Goal: Navigation & Orientation: Find specific page/section

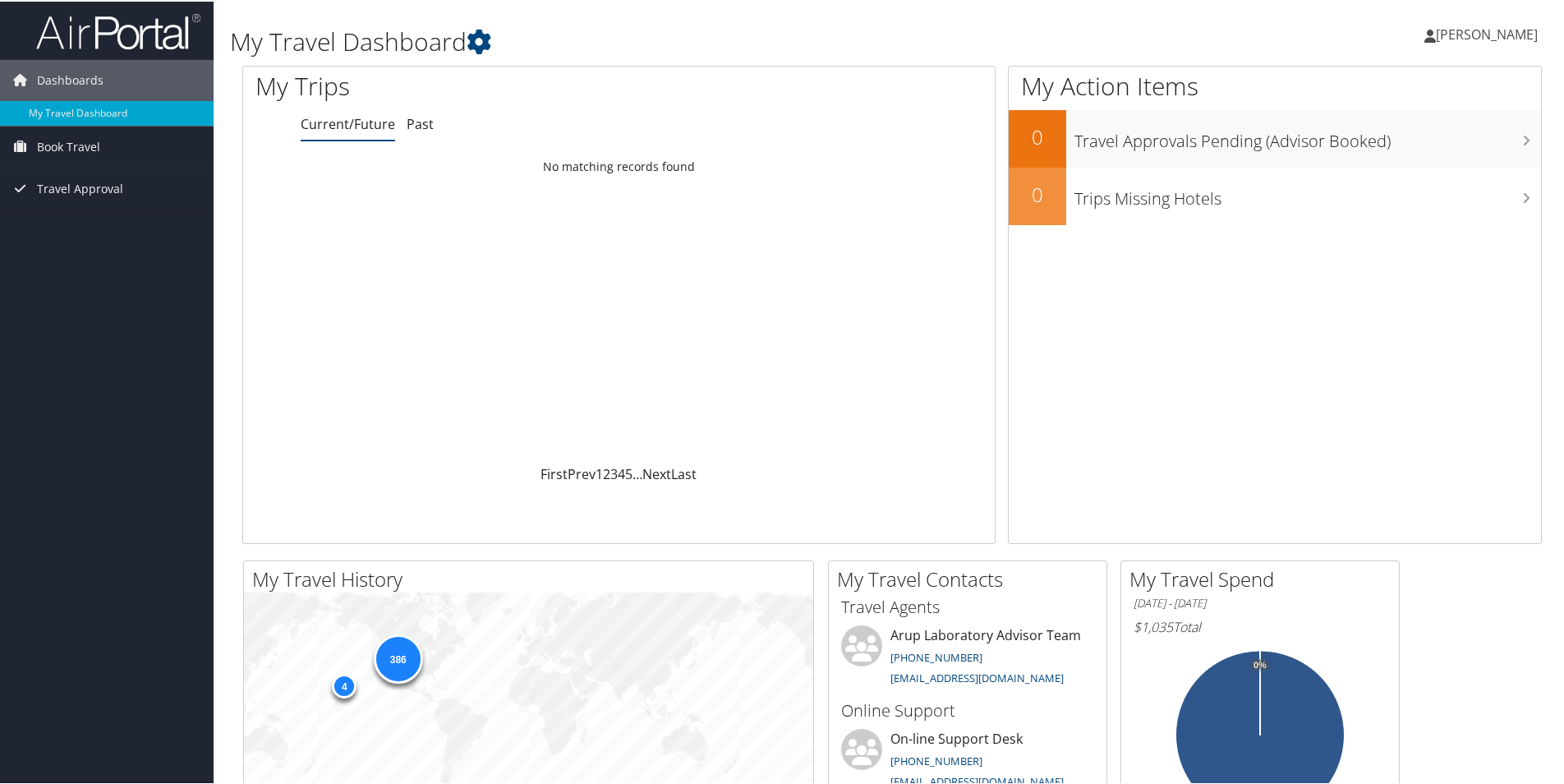
click at [1494, 26] on span "[PERSON_NAME]" at bounding box center [1488, 32] width 102 height 18
click at [1385, 93] on link "My Settings" at bounding box center [1443, 90] width 184 height 28
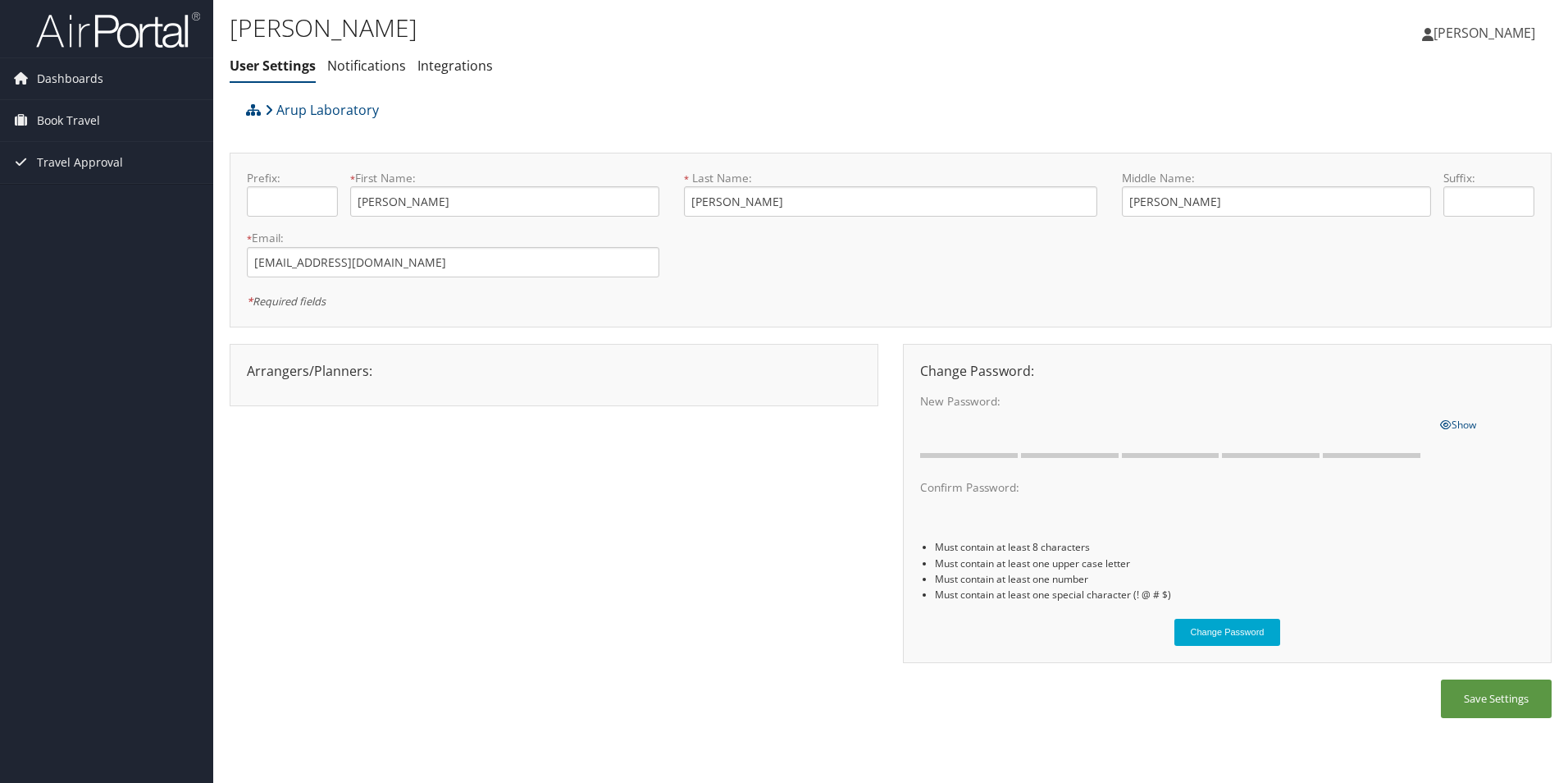
click at [1471, 42] on link "[PERSON_NAME]" at bounding box center [1487, 33] width 130 height 49
click at [1428, 140] on link "View Travel Profile" at bounding box center [1443, 146] width 183 height 28
